Goal: Task Accomplishment & Management: Manage account settings

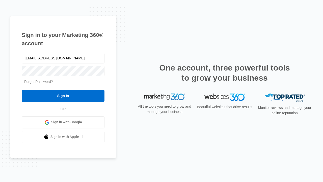
type input "[EMAIL_ADDRESS][DOMAIN_NAME]"
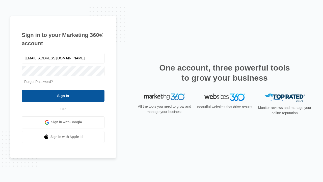
click at [63, 95] on input "Sign In" at bounding box center [63, 96] width 83 height 12
